Goal: Information Seeking & Learning: Compare options

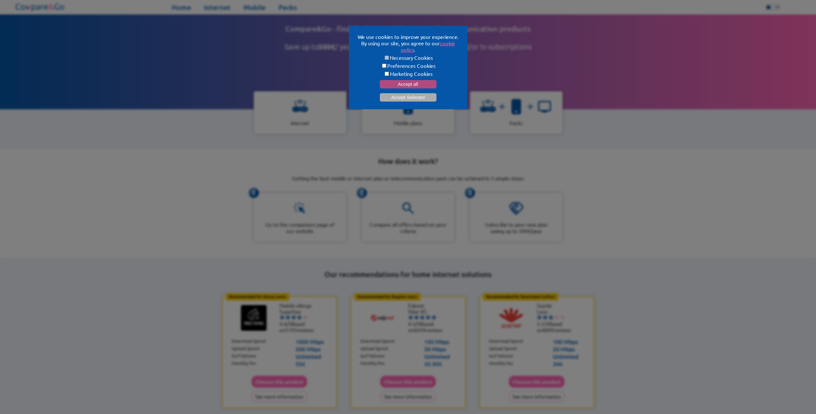
click at [406, 80] on button "Accept all" at bounding box center [408, 84] width 57 height 8
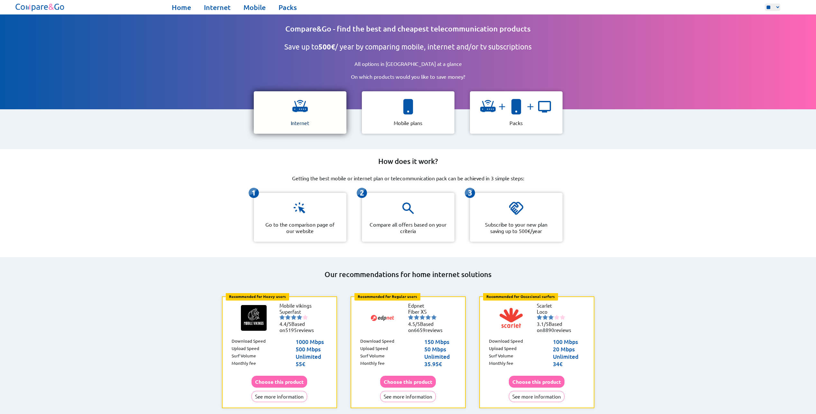
click at [301, 105] on img at bounding box center [299, 106] width 15 height 15
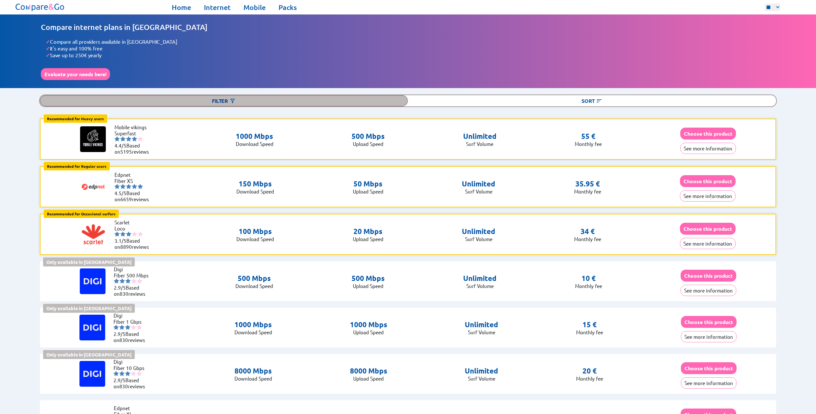
click at [241, 98] on div "Filter" at bounding box center [224, 100] width 368 height 11
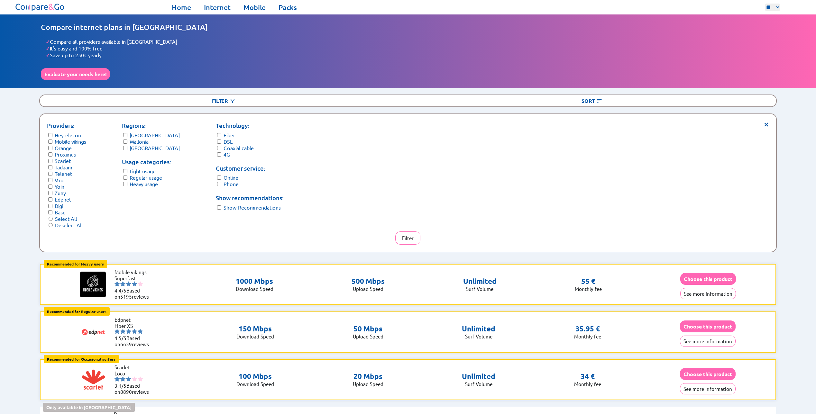
click at [140, 139] on label "Wallonia" at bounding box center [139, 141] width 19 height 6
click at [142, 134] on label "[GEOGRAPHIC_DATA]" at bounding box center [155, 135] width 50 height 6
click at [149, 181] on label "Heavy usage" at bounding box center [144, 184] width 28 height 6
click at [410, 232] on button "Filter" at bounding box center [407, 238] width 25 height 13
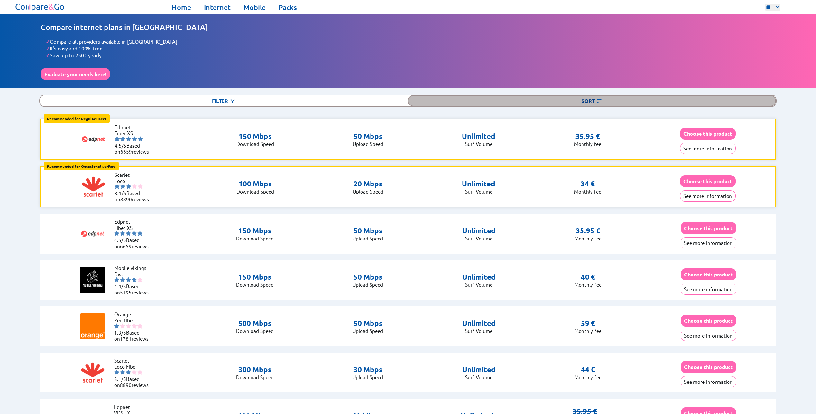
click at [584, 103] on div "Sort" at bounding box center [592, 100] width 368 height 11
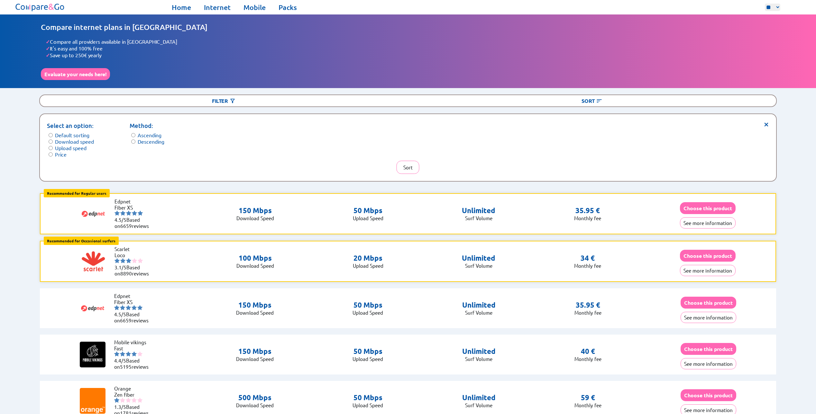
click at [60, 151] on label "Price" at bounding box center [61, 154] width 12 height 6
click at [403, 161] on button "Sort" at bounding box center [408, 167] width 23 height 13
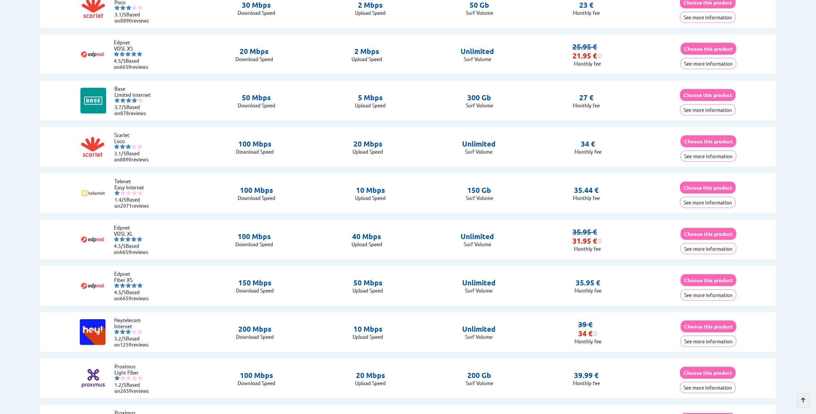
scroll to position [225, 0]
click at [707, 156] on button "See more information" at bounding box center [709, 156] width 56 height 11
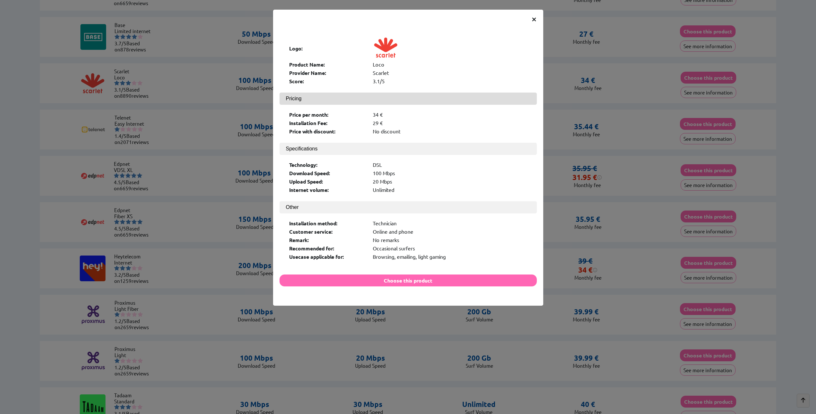
scroll to position [257, 0]
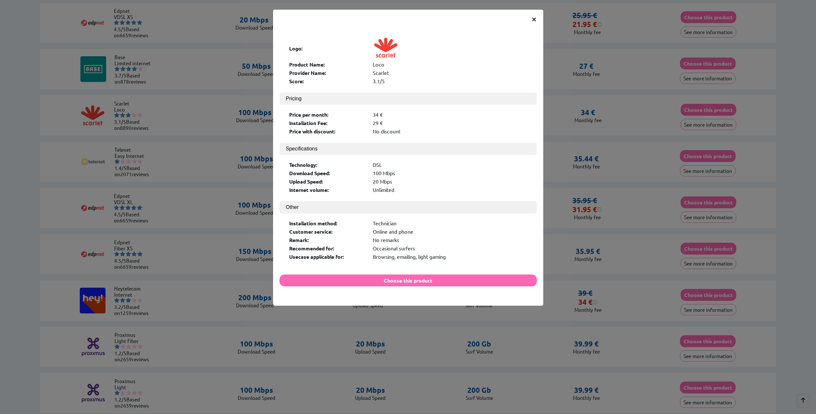
click at [535, 19] on span "×" at bounding box center [533, 19] width 5 height 12
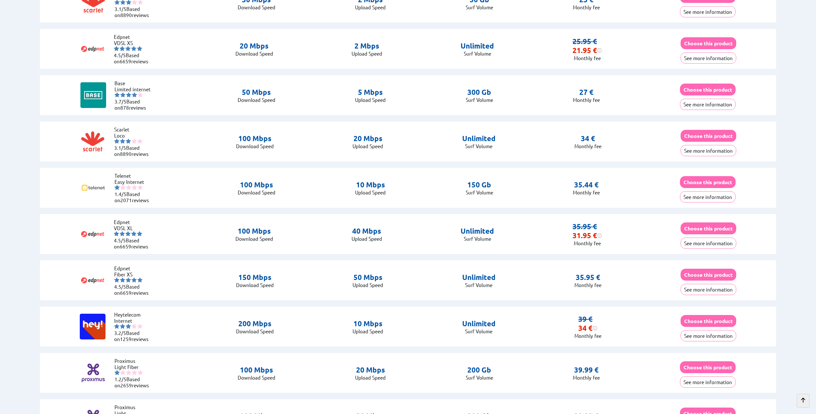
scroll to position [225, 0]
